Goal: Task Accomplishment & Management: Use online tool/utility

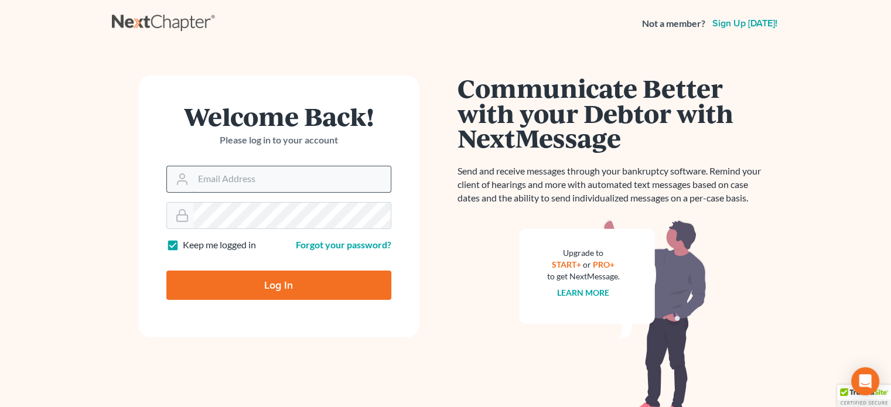
click at [234, 178] on input "Email Address" at bounding box center [291, 179] width 197 height 26
type input "[EMAIL_ADDRESS][DOMAIN_NAME]"
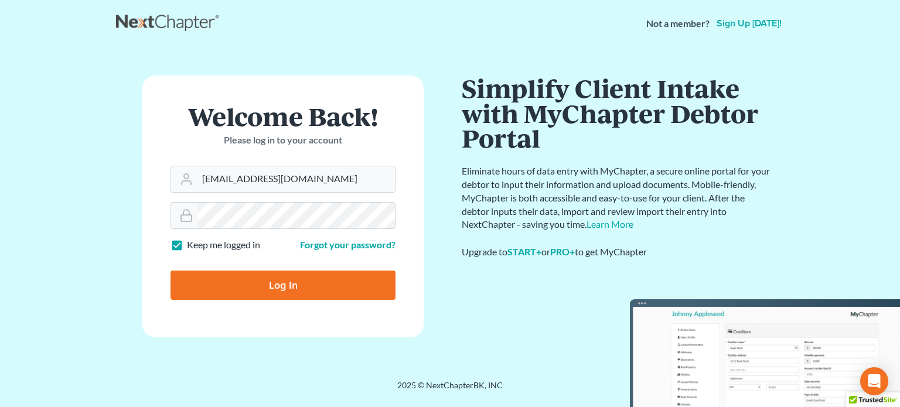
click at [255, 289] on input "Log In" at bounding box center [283, 285] width 225 height 29
type input "Thinking..."
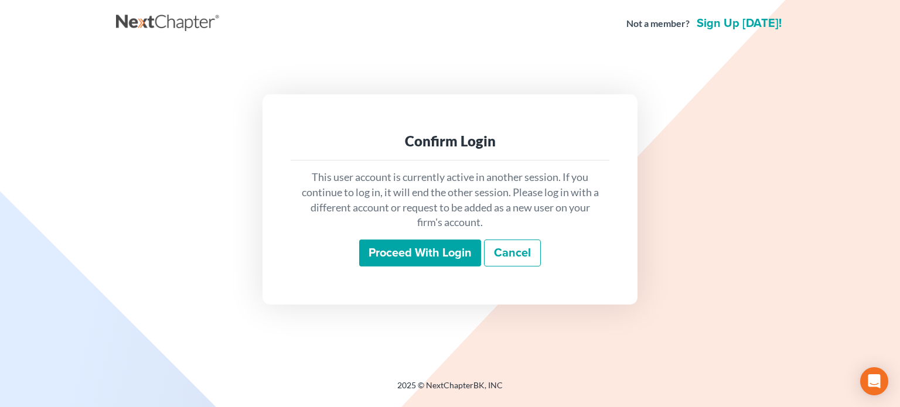
click at [420, 248] on input "Proceed with login" at bounding box center [420, 253] width 122 height 27
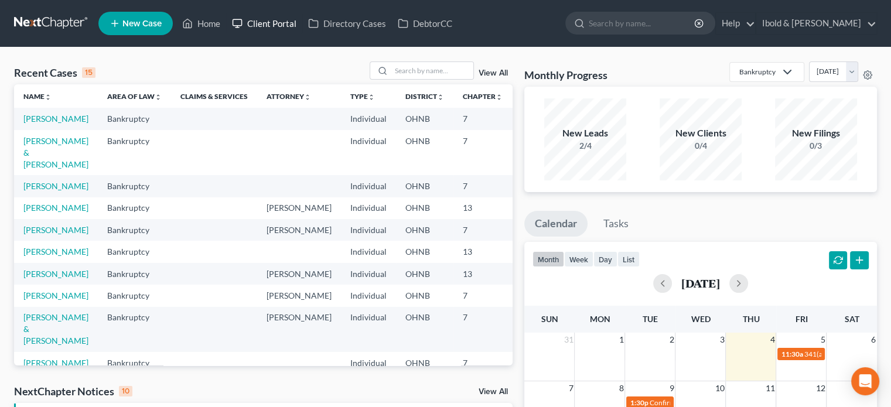
click at [279, 25] on link "Client Portal" at bounding box center [264, 23] width 76 height 21
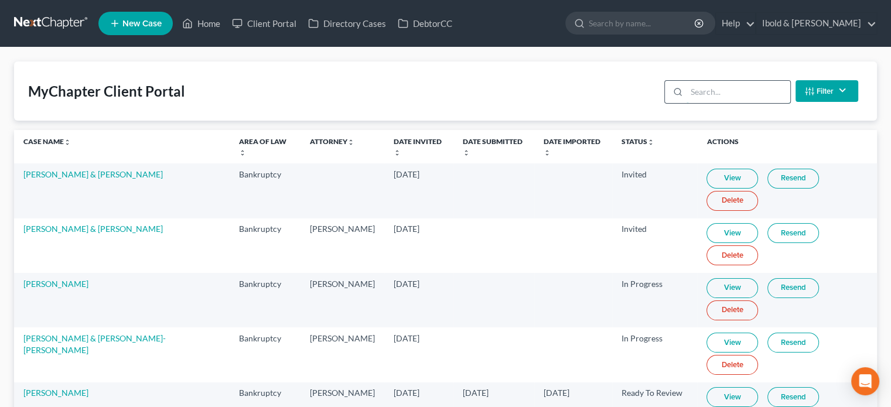
click at [736, 91] on input "search" at bounding box center [739, 92] width 104 height 22
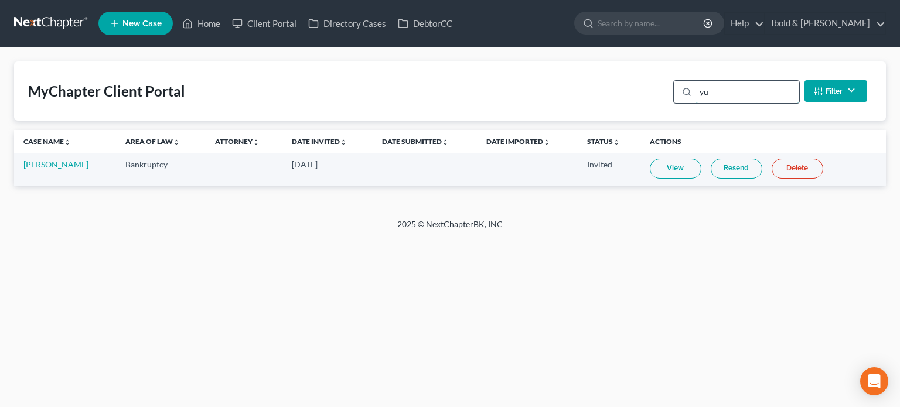
type input "y"
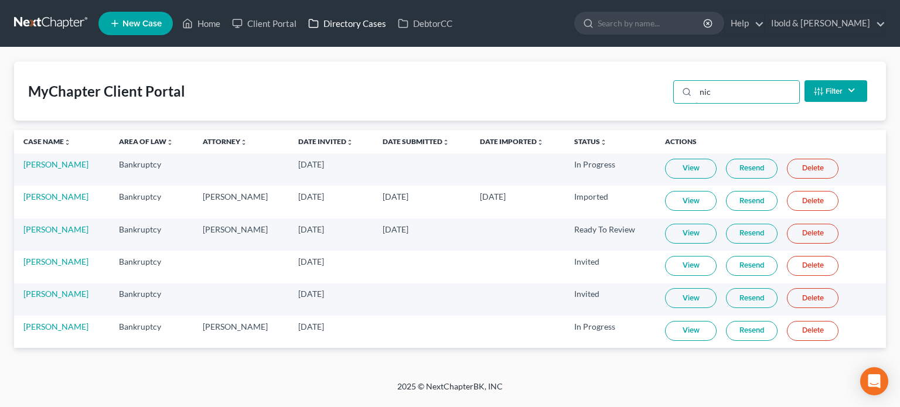
type input "nic"
